Goal: Task Accomplishment & Management: Use online tool/utility

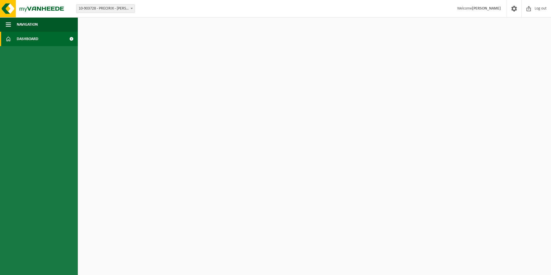
click at [12, 50] on ul "Navigation Log out Dashboard" at bounding box center [39, 146] width 78 height 258
click at [41, 6] on img at bounding box center [34, 8] width 69 height 17
click at [46, 10] on img at bounding box center [34, 8] width 69 height 17
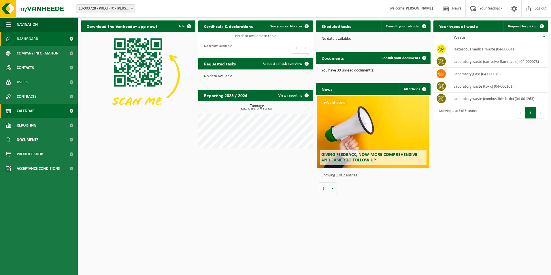
drag, startPoint x: 20, startPoint y: 109, endPoint x: 74, endPoint y: 111, distance: 54.2
click at [20, 109] on span "Calendar" at bounding box center [26, 111] width 18 height 14
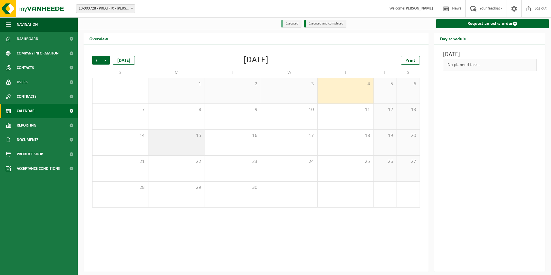
click at [191, 142] on div "15" at bounding box center [176, 143] width 56 height 26
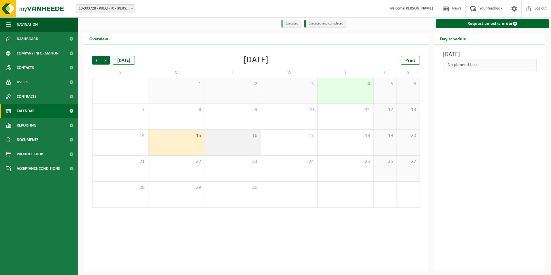
click at [249, 140] on div "16" at bounding box center [233, 143] width 56 height 26
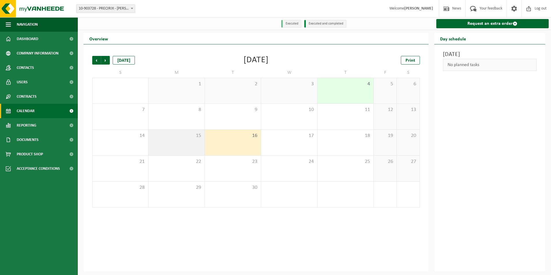
click at [194, 140] on div "15" at bounding box center [176, 143] width 56 height 26
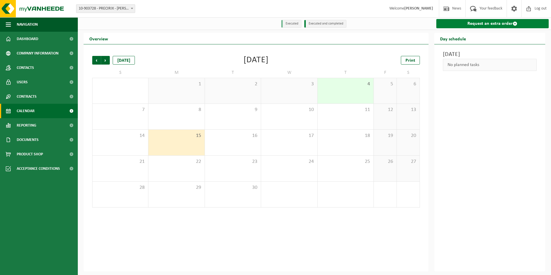
click at [493, 22] on link "Request an extra order" at bounding box center [492, 23] width 113 height 9
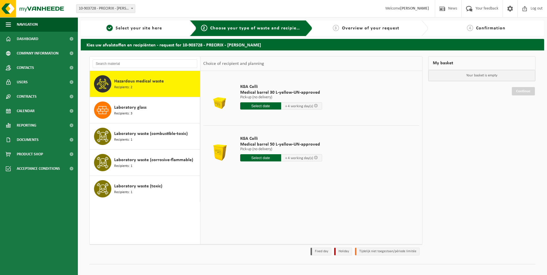
click at [161, 80] on span "Hazardous medical waste" at bounding box center [139, 81] width 50 height 7
click at [135, 103] on div "Laboratory glass Recipients: 3" at bounding box center [156, 109] width 84 height 17
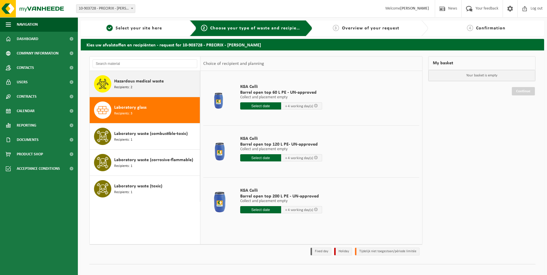
click at [145, 82] on span "Hazardous medical waste" at bounding box center [139, 81] width 50 height 7
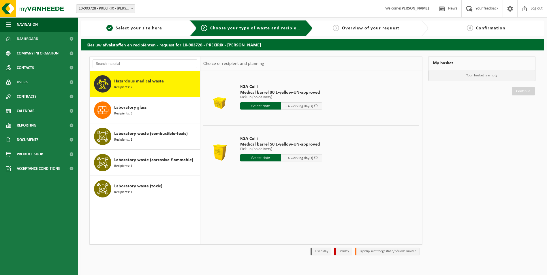
click at [257, 157] on input "text" at bounding box center [260, 157] width 41 height 7
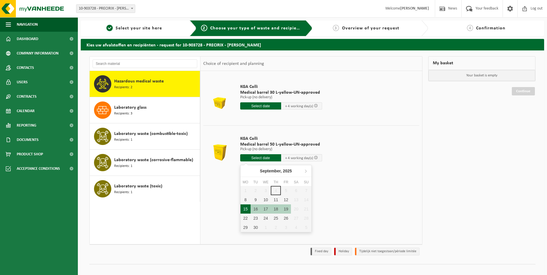
click at [245, 207] on div "15" at bounding box center [245, 208] width 10 height 9
type input "From 2025-09-15"
type input "2025-09-15"
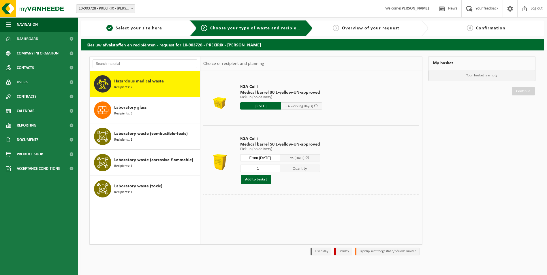
drag, startPoint x: 258, startPoint y: 167, endPoint x: 252, endPoint y: 166, distance: 6.4
click at [252, 166] on input "1" at bounding box center [260, 168] width 40 height 7
type input "4"
click at [260, 180] on button "Add to basket" at bounding box center [256, 179] width 31 height 9
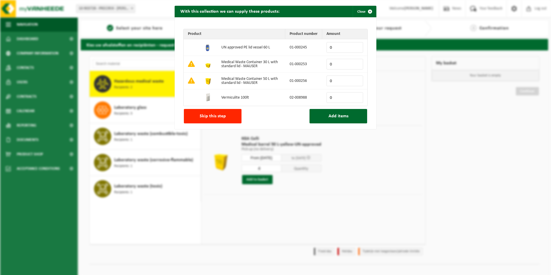
click at [338, 80] on input "0" at bounding box center [345, 81] width 37 height 11
click at [356, 79] on input "1" at bounding box center [345, 81] width 37 height 11
click at [356, 79] on input "2" at bounding box center [345, 81] width 37 height 11
click at [356, 79] on input "3" at bounding box center [345, 81] width 37 height 11
type input "4"
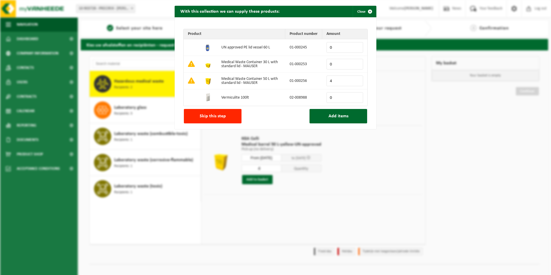
click at [356, 79] on input "4" at bounding box center [345, 81] width 37 height 11
click at [341, 119] on button "Add items" at bounding box center [339, 116] width 58 height 14
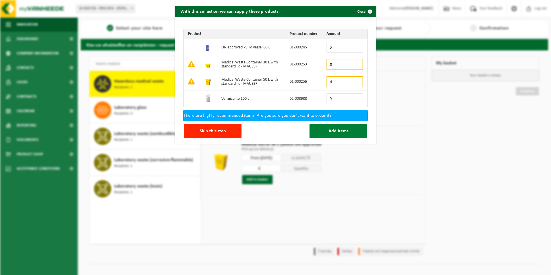
click at [329, 130] on span "Add items" at bounding box center [339, 131] width 20 height 5
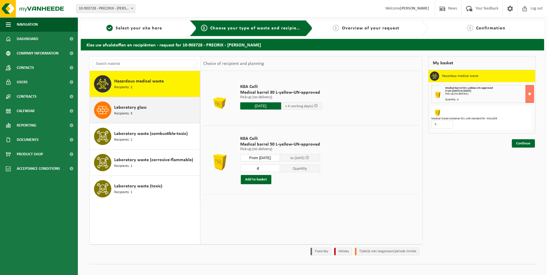
click at [134, 116] on div "Laboratory glass Recipients: 3" at bounding box center [156, 109] width 84 height 17
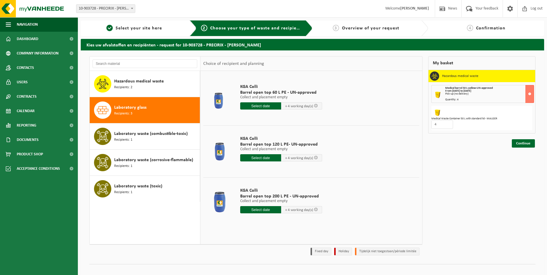
click at [266, 105] on input "text" at bounding box center [260, 105] width 41 height 7
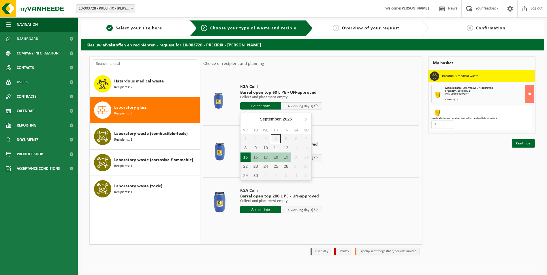
click at [248, 156] on div "15" at bounding box center [245, 157] width 10 height 9
type input "From 2025-09-15"
type input "2025-09-15"
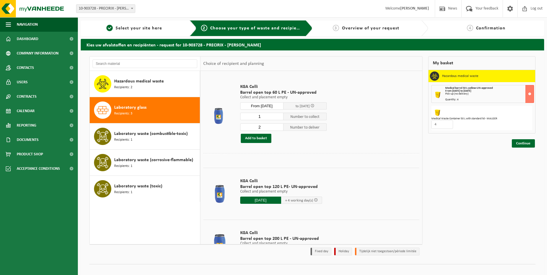
type input "1"
click at [278, 118] on input "1" at bounding box center [261, 116] width 43 height 7
type input "1"
click at [277, 129] on input "1" at bounding box center [261, 126] width 43 height 7
click at [259, 139] on button "Add to basket" at bounding box center [256, 138] width 31 height 9
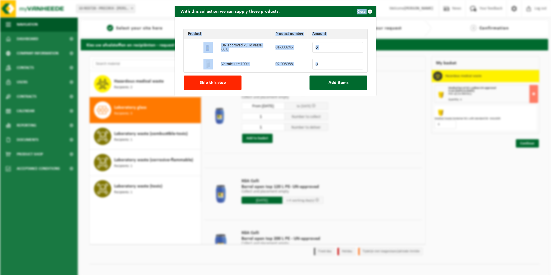
drag, startPoint x: 283, startPoint y: 13, endPoint x: 134, endPoint y: 87, distance: 166.8
click at [134, 87] on div "With this collection we can supply these products: Close Product Product number…" at bounding box center [275, 137] width 551 height 275
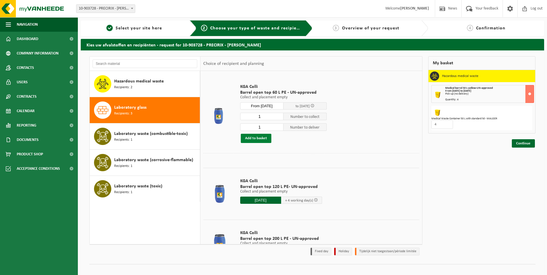
click at [255, 138] on button "Add to basket" at bounding box center [256, 138] width 31 height 9
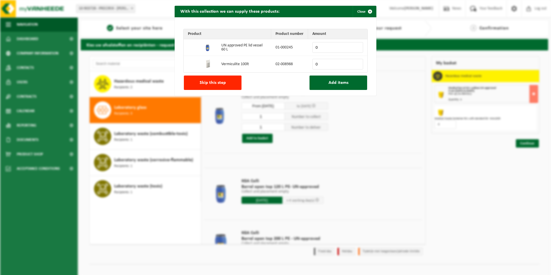
click at [358, 63] on input "0" at bounding box center [338, 64] width 51 height 11
type input "1"
click at [356, 62] on input "1" at bounding box center [338, 64] width 51 height 11
click at [343, 83] on span "Add items" at bounding box center [339, 82] width 20 height 5
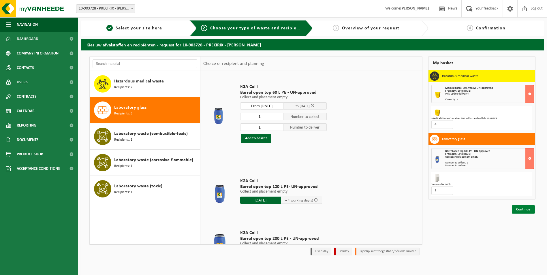
click at [525, 208] on link "Continue" at bounding box center [523, 209] width 23 height 8
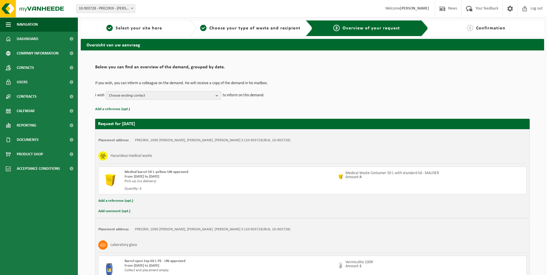
click at [161, 95] on span "Choose existing contact" at bounding box center [161, 95] width 104 height 9
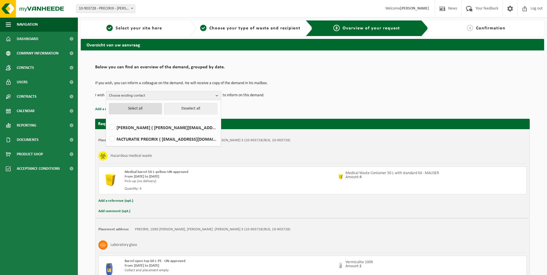
click at [134, 108] on button "Select all" at bounding box center [135, 109] width 53 height 12
checkbox input "true"
click at [275, 96] on td "I wish Choose existing contact Select all Deselect all Sam Massa ( sam.massa@pr…" at bounding box center [312, 95] width 434 height 9
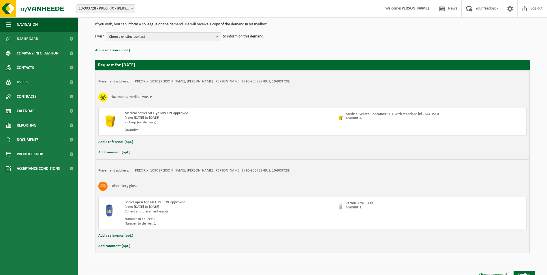
scroll to position [66, 0]
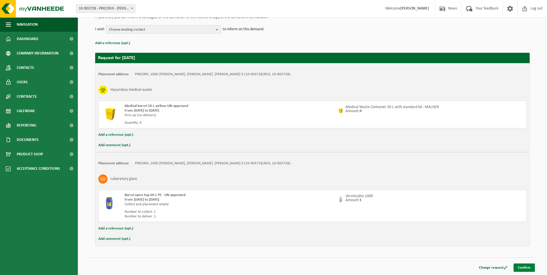
click at [523, 268] on link "Confirm" at bounding box center [523, 267] width 21 height 8
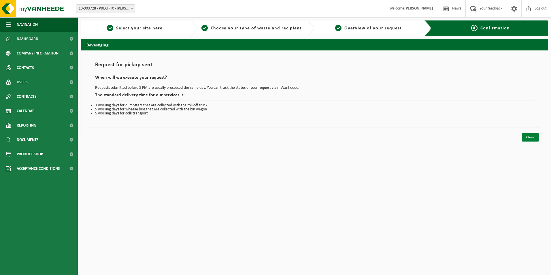
click at [530, 136] on link "Close" at bounding box center [530, 137] width 17 height 8
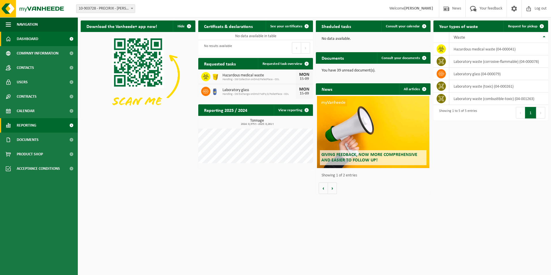
click at [23, 124] on span "Reporting" at bounding box center [27, 125] width 20 height 14
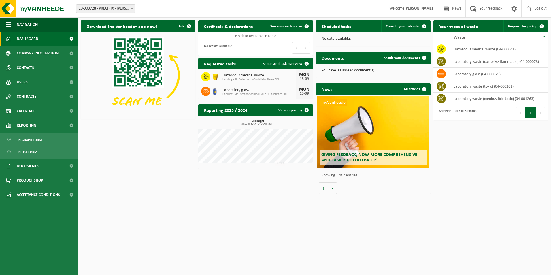
click at [177, 151] on div "Download the Vanheede+ app now! Hide Certificats & declarations See your certif…" at bounding box center [314, 107] width 470 height 179
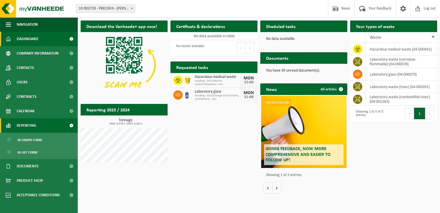
click at [32, 123] on span "Reporting" at bounding box center [27, 125] width 20 height 14
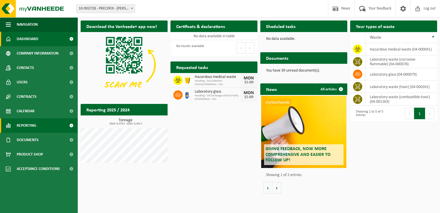
click at [32, 123] on span "Reporting" at bounding box center [27, 125] width 20 height 14
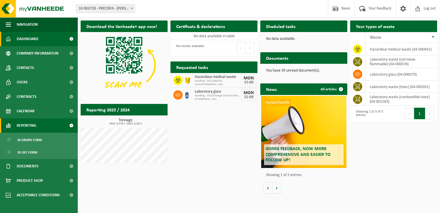
click at [32, 123] on span "Reporting" at bounding box center [27, 125] width 20 height 14
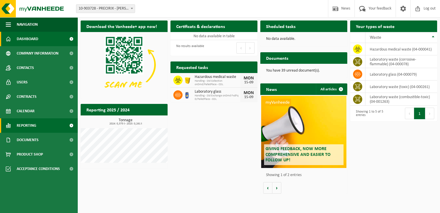
click at [32, 123] on span "Reporting" at bounding box center [27, 125] width 20 height 14
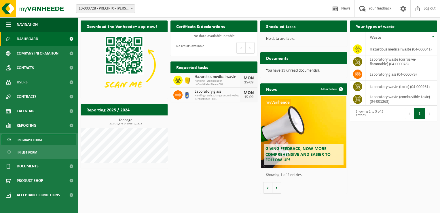
click at [33, 136] on span "In graph form" at bounding box center [30, 139] width 24 height 11
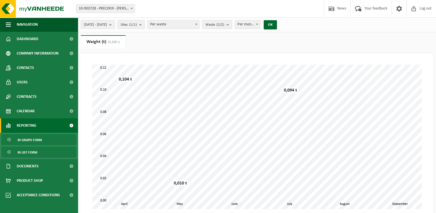
click at [32, 152] on span "In list form" at bounding box center [28, 152] width 20 height 11
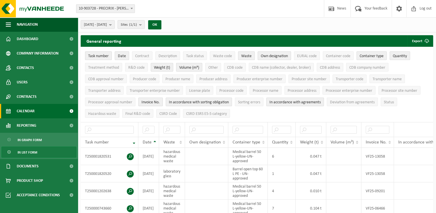
click at [38, 104] on link "Calendar" at bounding box center [39, 111] width 78 height 14
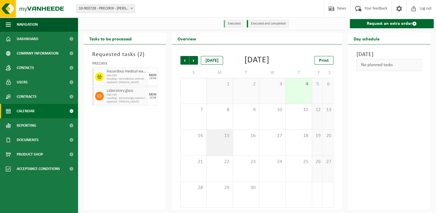
scroll to position [10, 0]
